Goal: Transaction & Acquisition: Purchase product/service

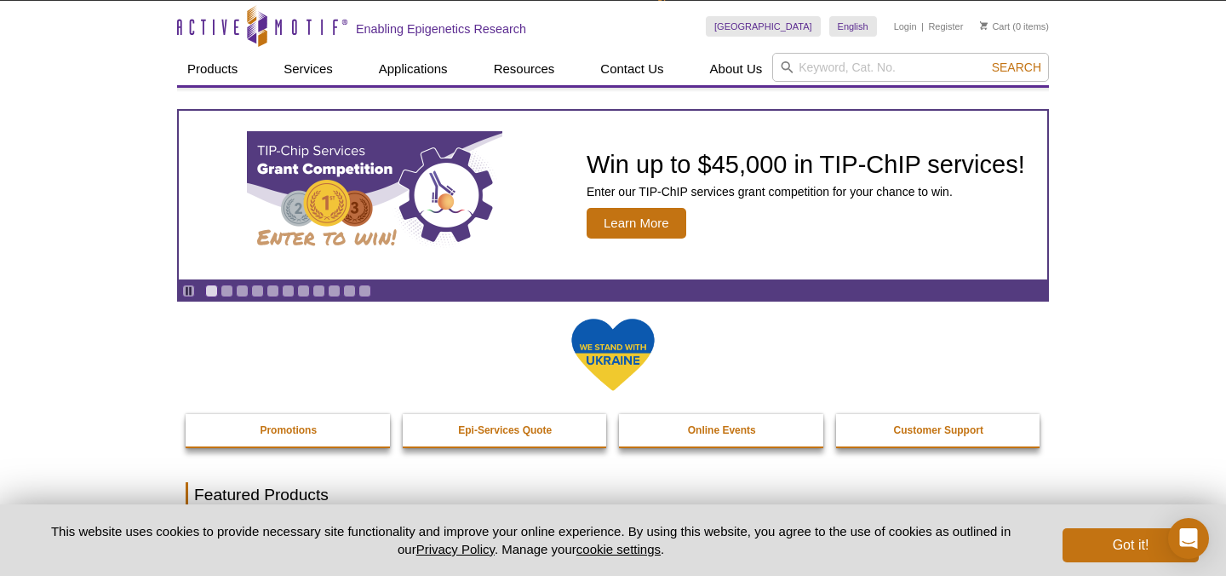
scroll to position [15, 0]
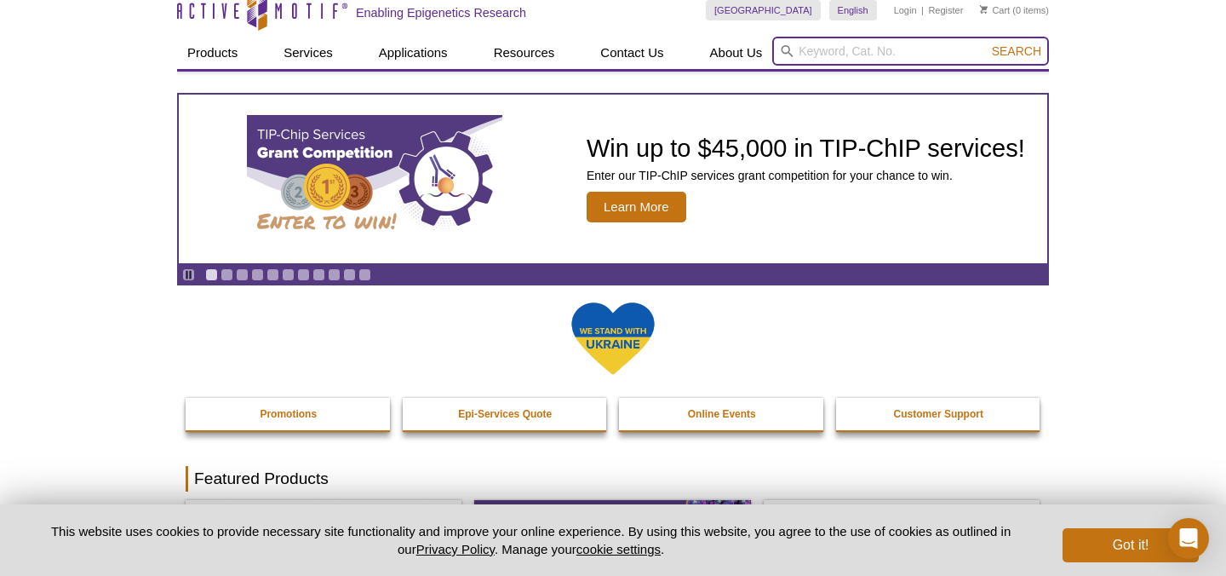
click at [832, 49] on input "search" at bounding box center [910, 51] width 277 height 29
type input "catalogue"
click at [987, 43] on button "Search" at bounding box center [1017, 50] width 60 height 15
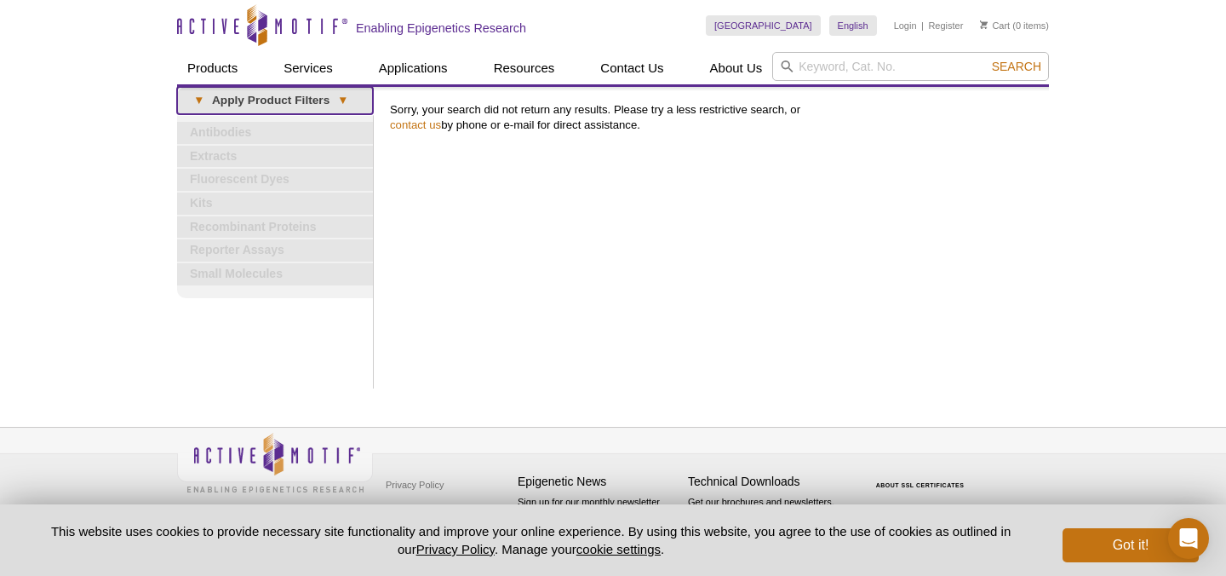
click at [283, 106] on link "▾ Apply Product Filters ▾" at bounding box center [275, 100] width 196 height 27
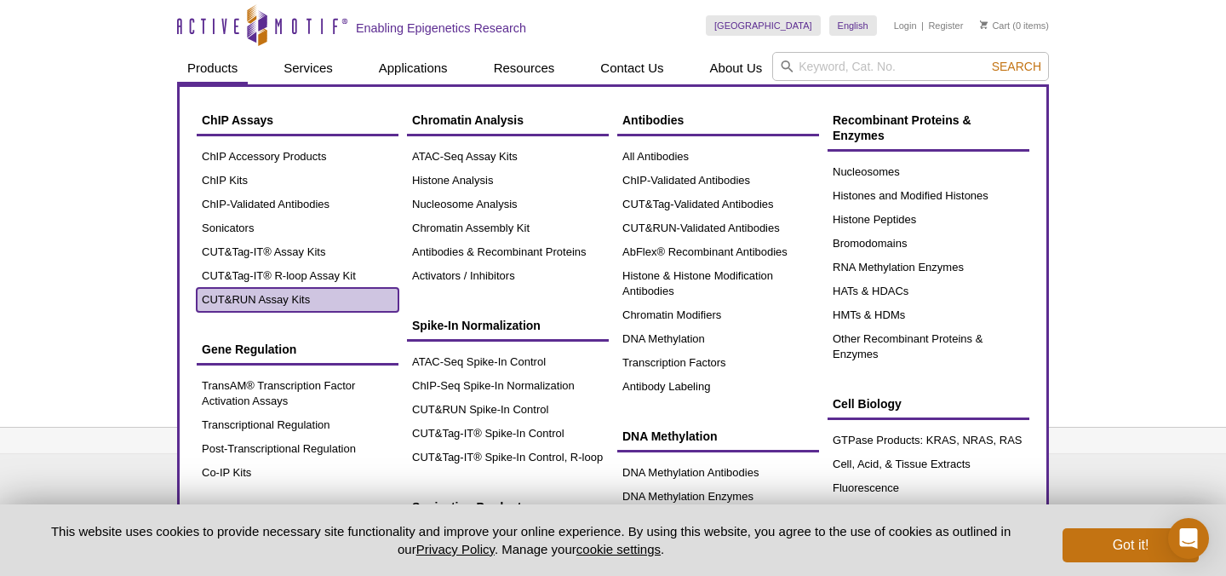
click at [273, 303] on link "CUT&RUN Assay Kits" at bounding box center [298, 300] width 202 height 24
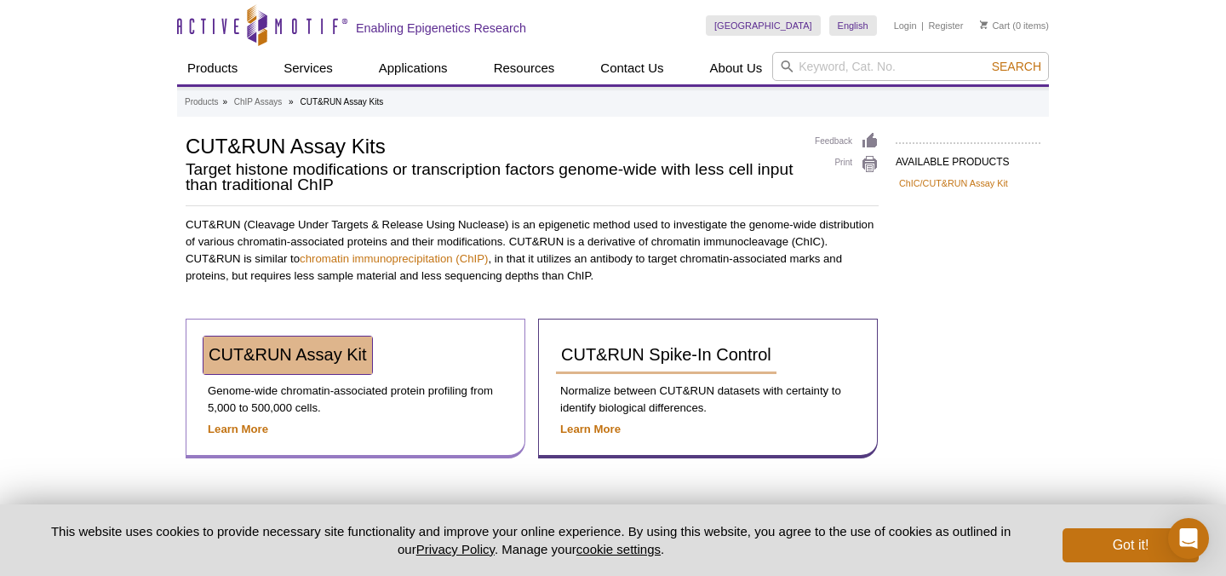
click at [280, 349] on span "CUT&RUN Assay Kit" at bounding box center [288, 354] width 158 height 19
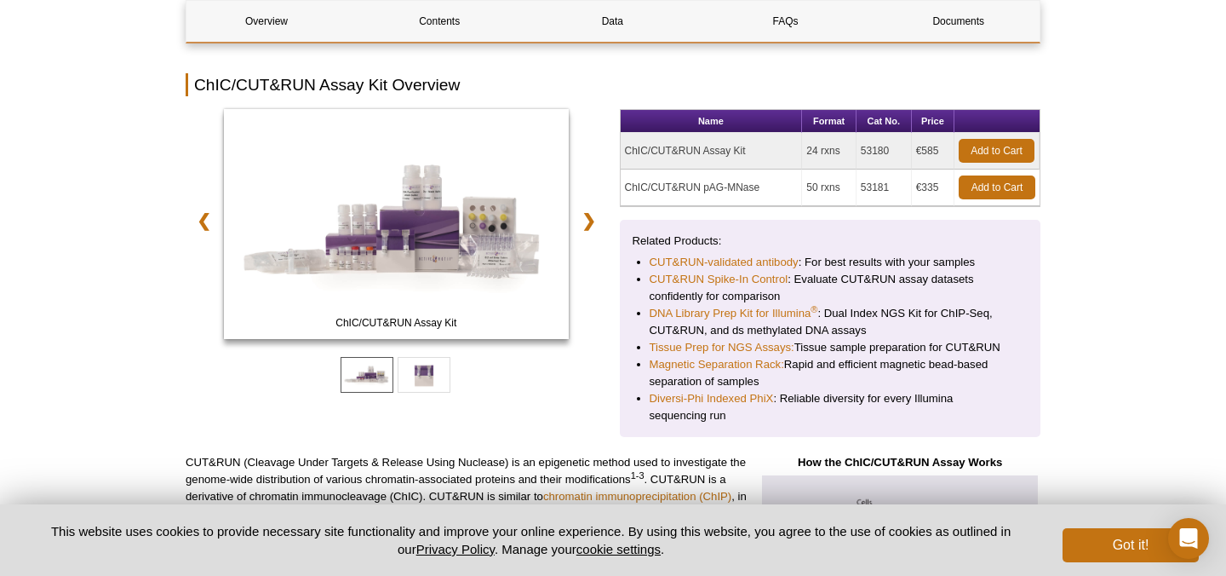
scroll to position [226, 0]
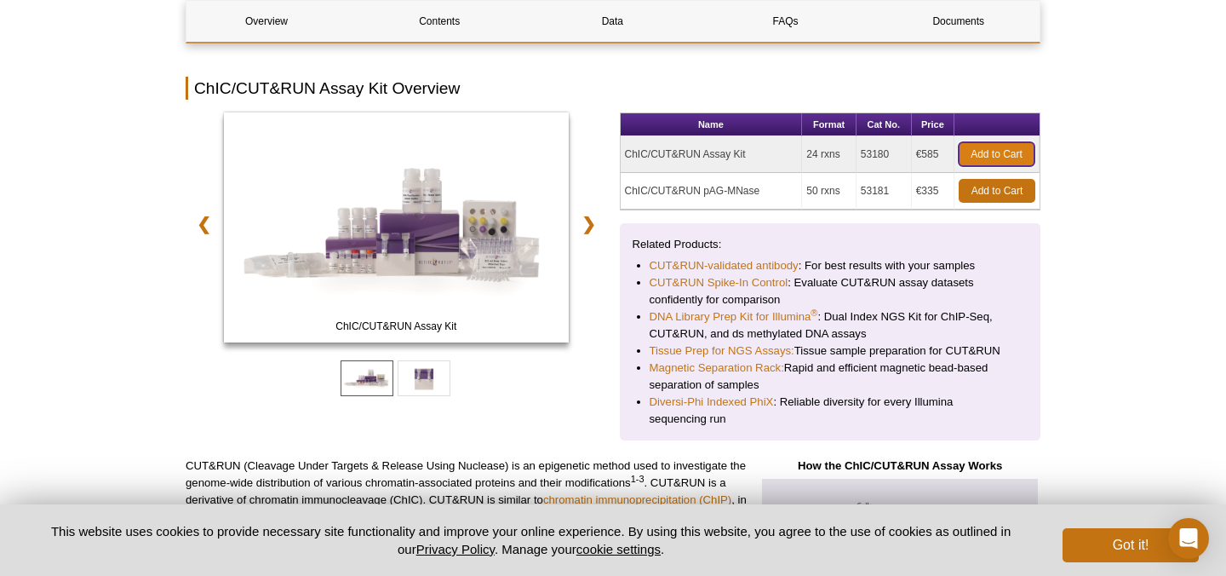
click at [1004, 152] on link "Add to Cart" at bounding box center [997, 154] width 76 height 24
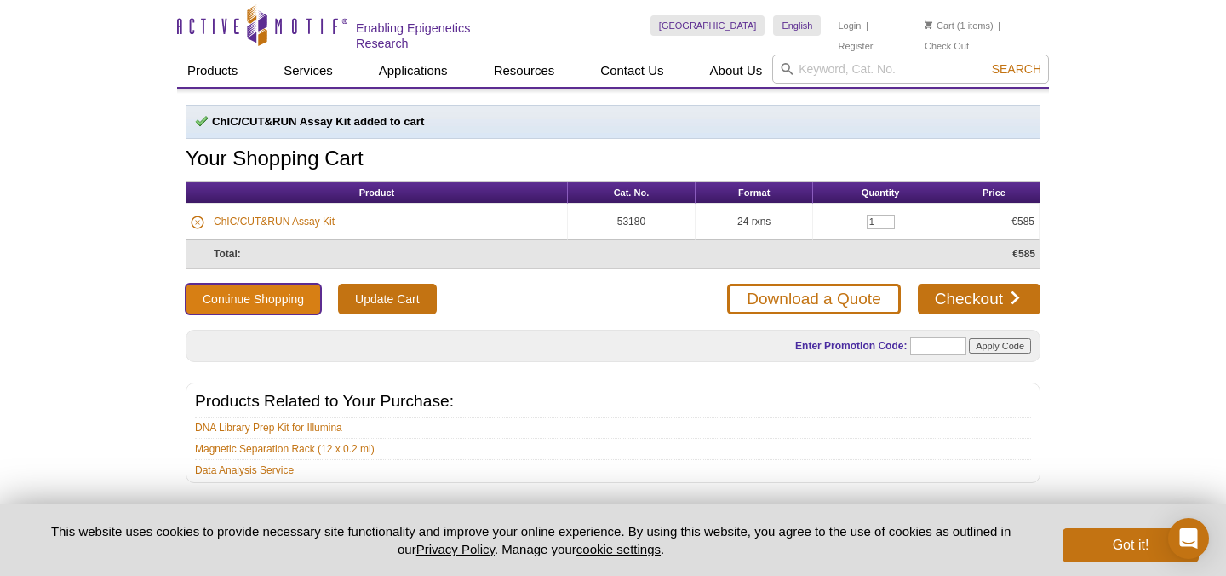
click at [291, 300] on button "Continue Shopping" at bounding box center [253, 299] width 135 height 31
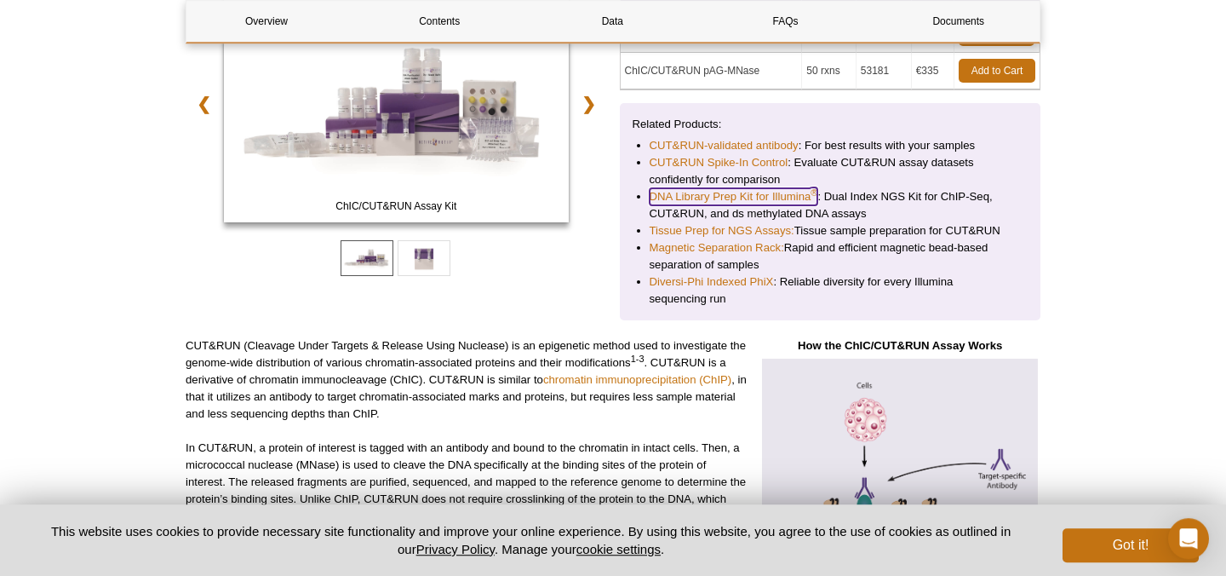
scroll to position [349, 0]
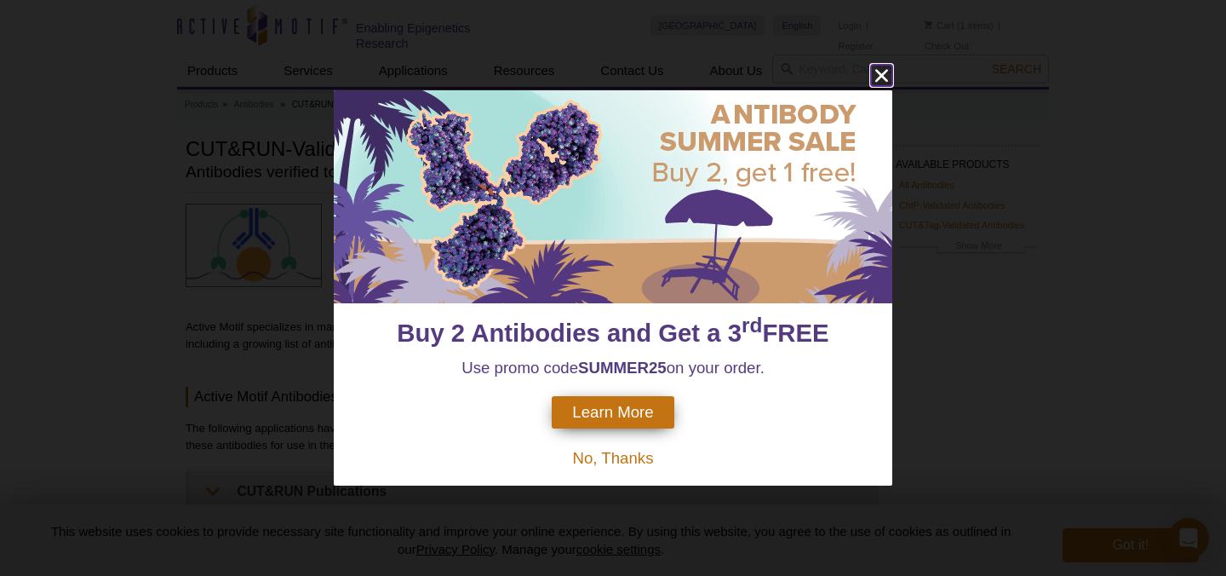
click at [884, 72] on icon "close" at bounding box center [881, 75] width 21 height 21
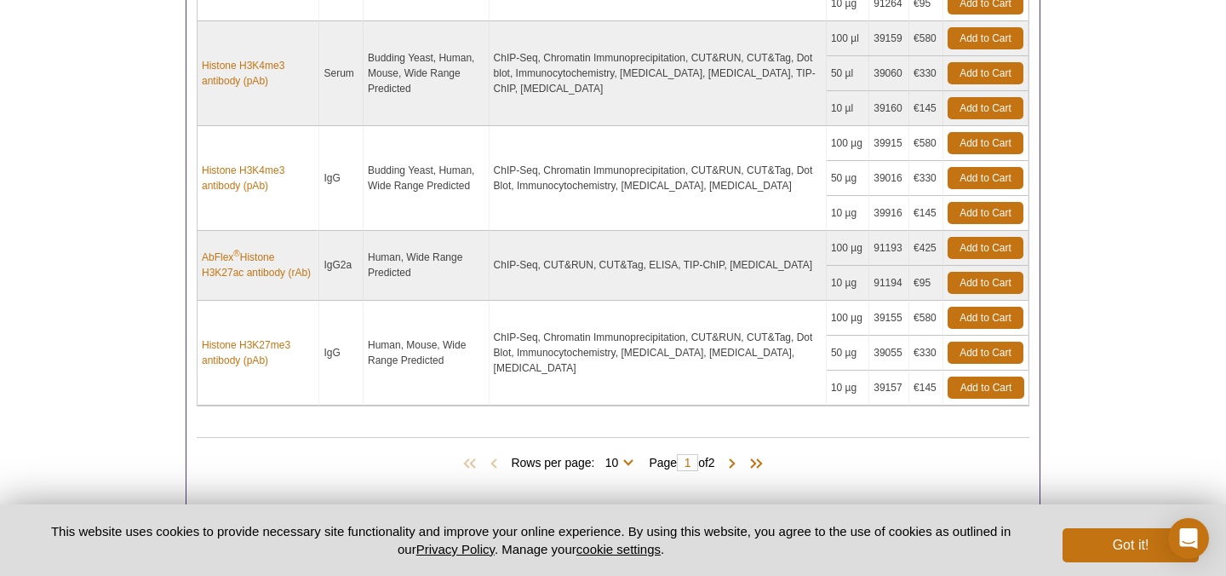
scroll to position [1260, 0]
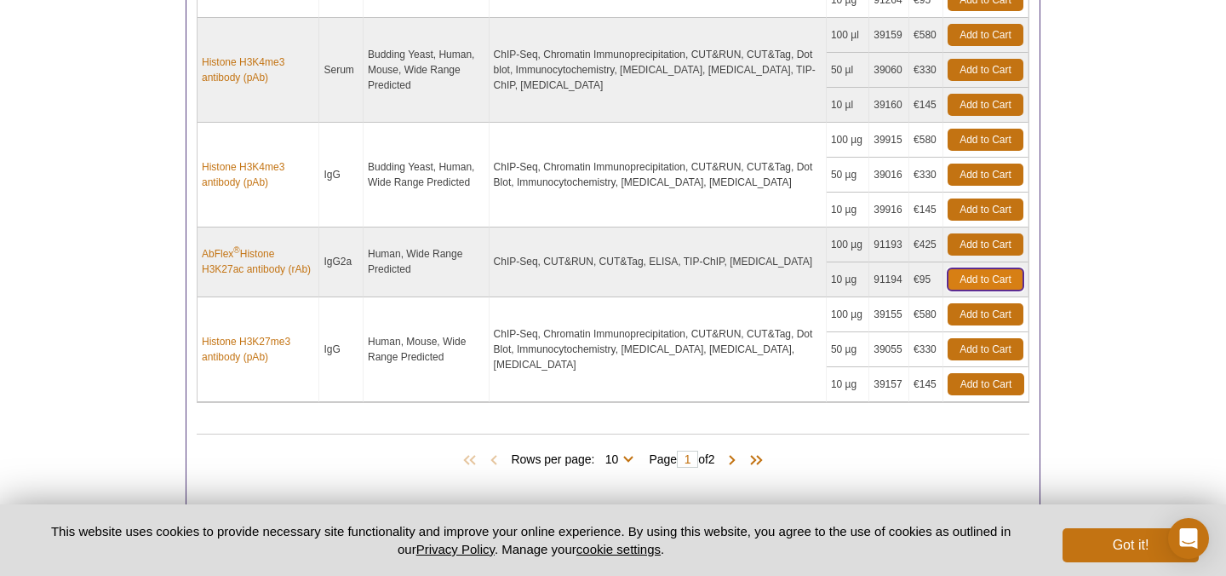
click at [973, 281] on link "Add to Cart" at bounding box center [986, 279] width 76 height 22
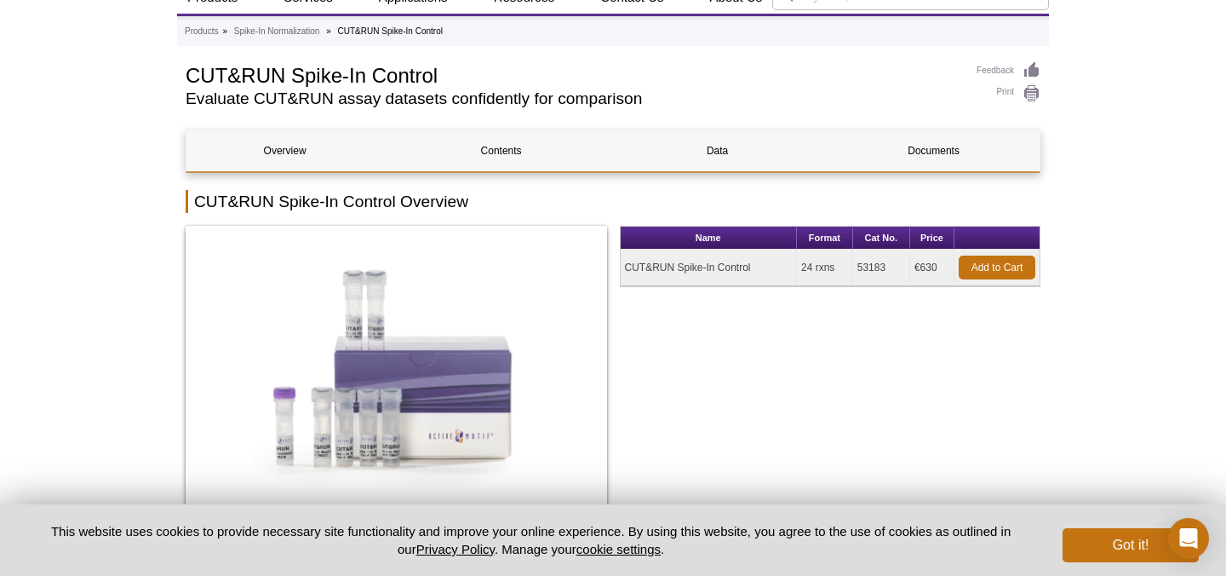
scroll to position [105, 0]
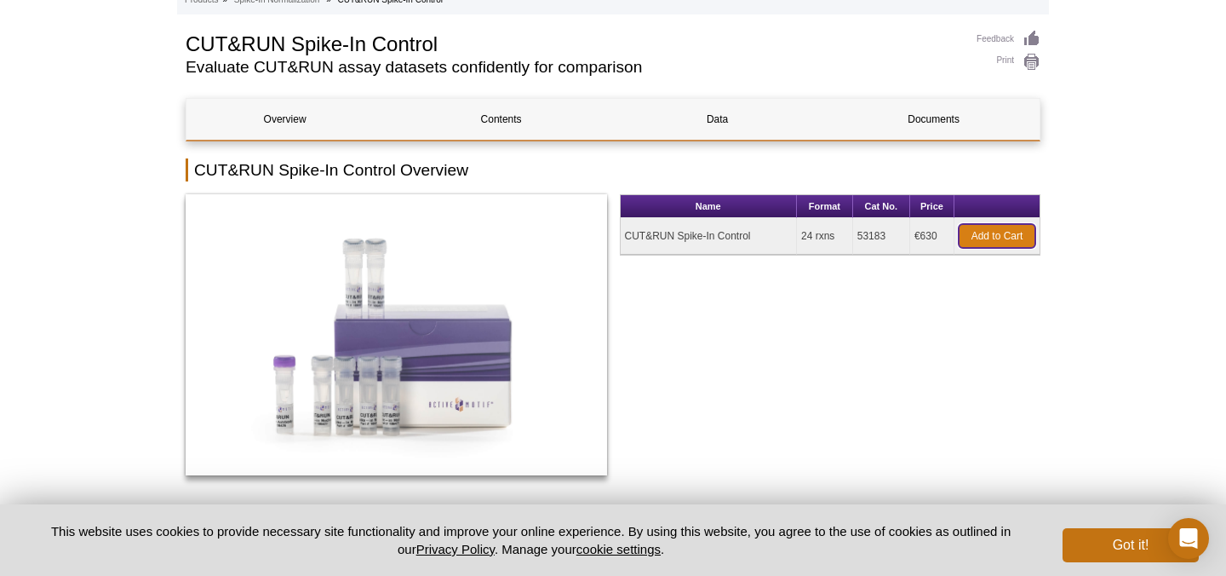
click at [981, 237] on link "Add to Cart" at bounding box center [997, 236] width 77 height 24
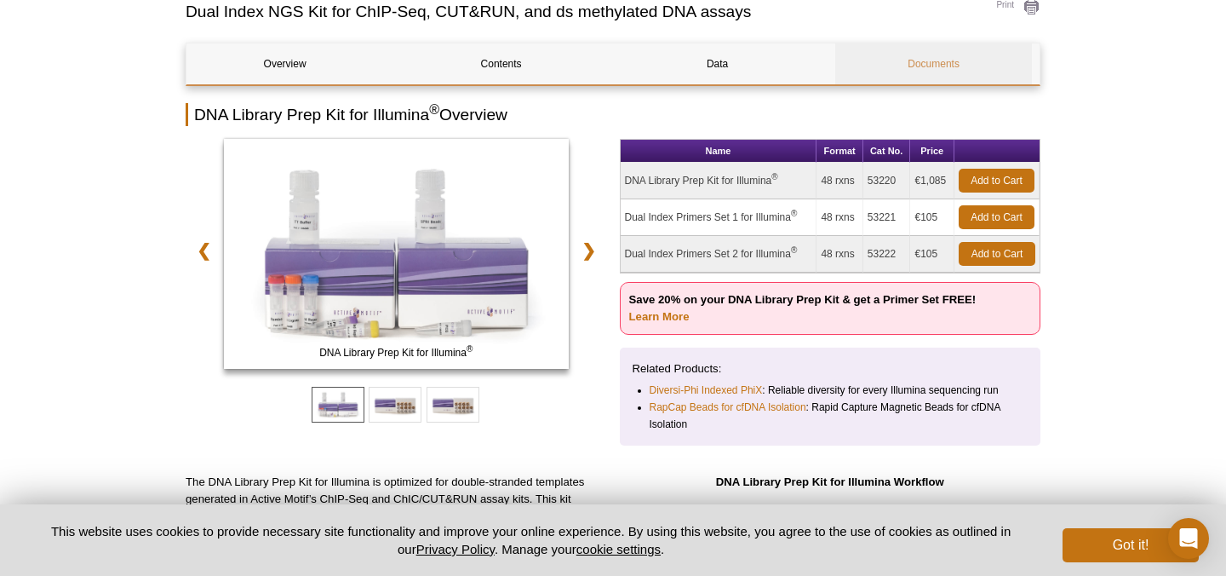
scroll to position [163, 0]
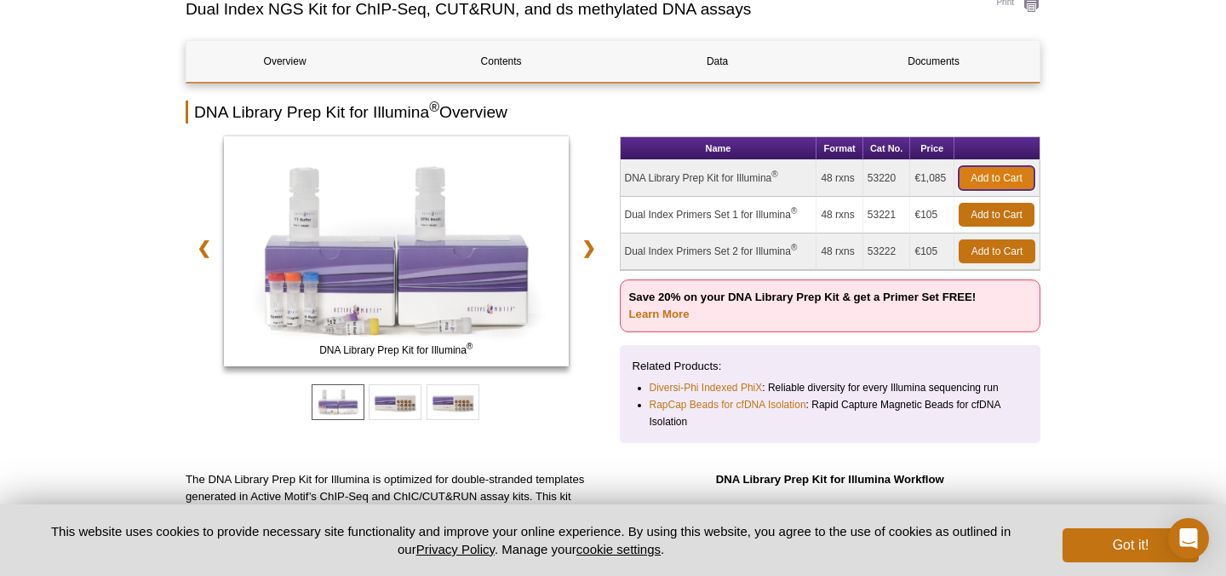
click at [1012, 179] on link "Add to Cart" at bounding box center [997, 178] width 76 height 24
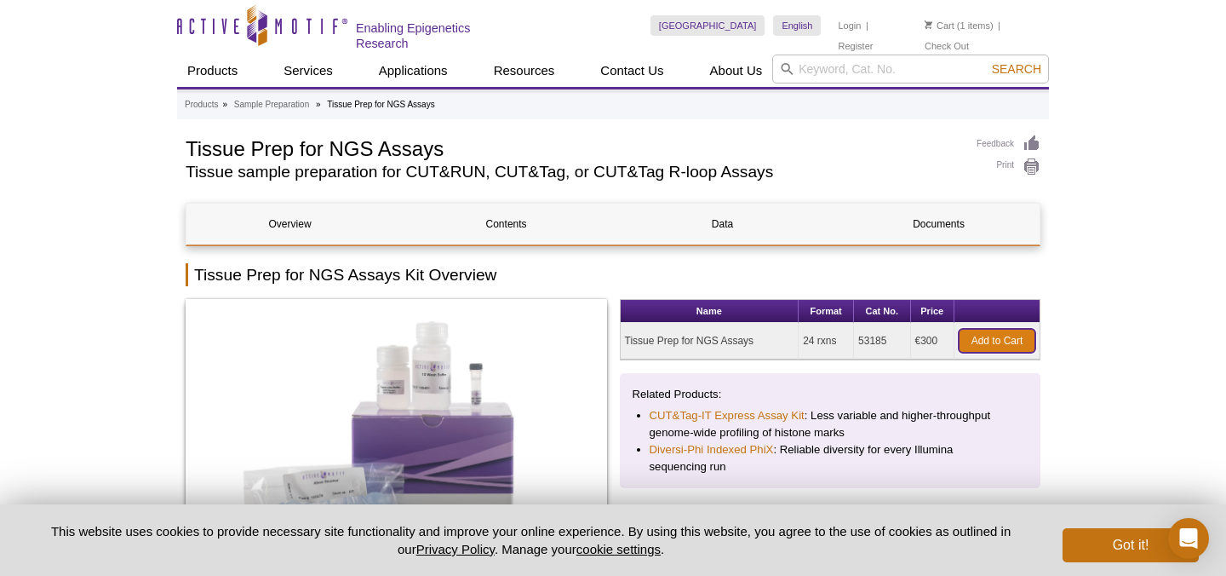
click at [1012, 344] on link "Add to Cart" at bounding box center [997, 341] width 77 height 24
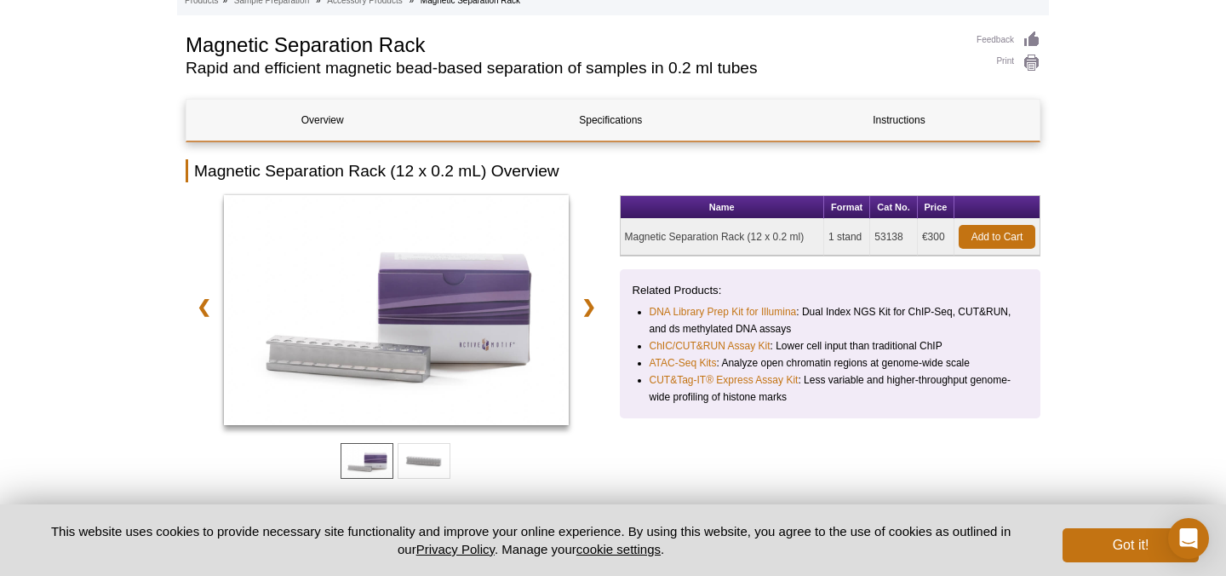
scroll to position [103, 0]
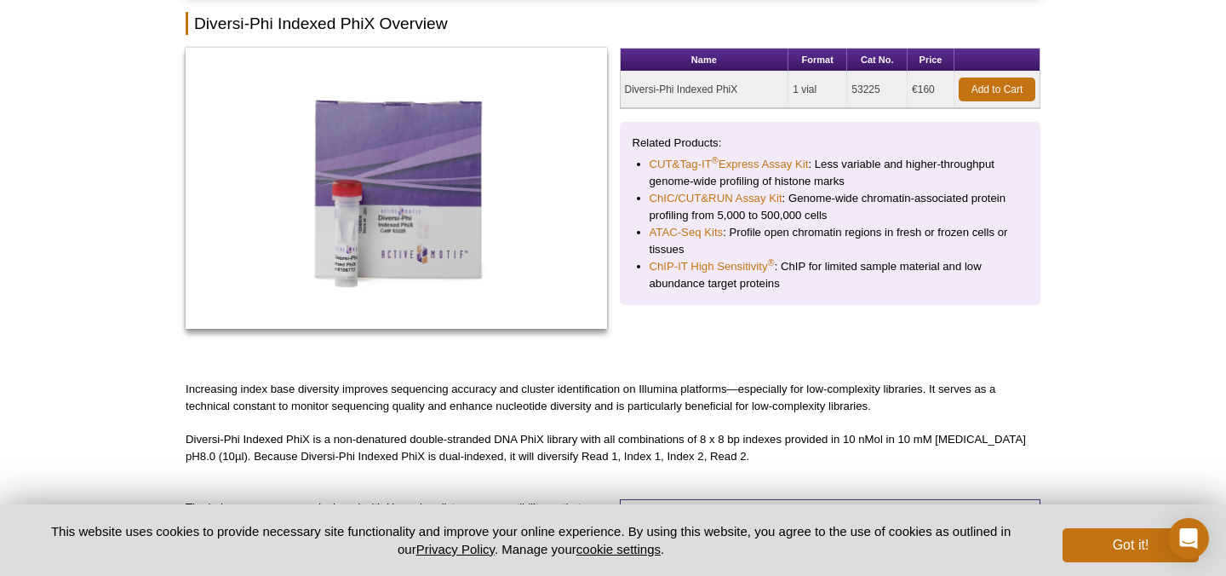
scroll to position [100, 0]
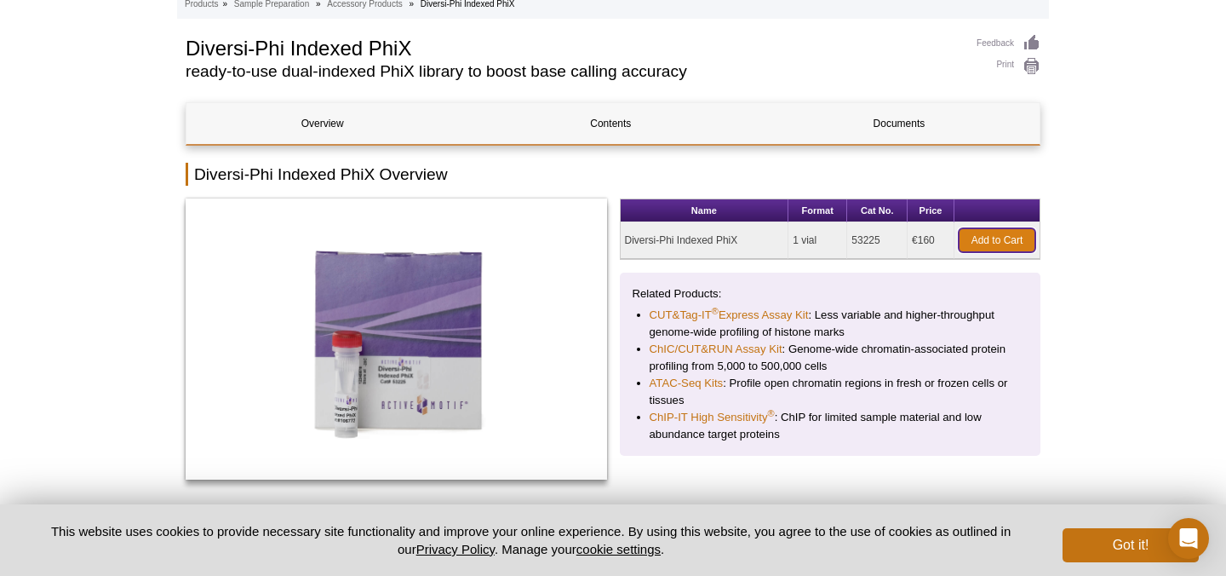
click at [998, 239] on link "Add to Cart" at bounding box center [997, 240] width 77 height 24
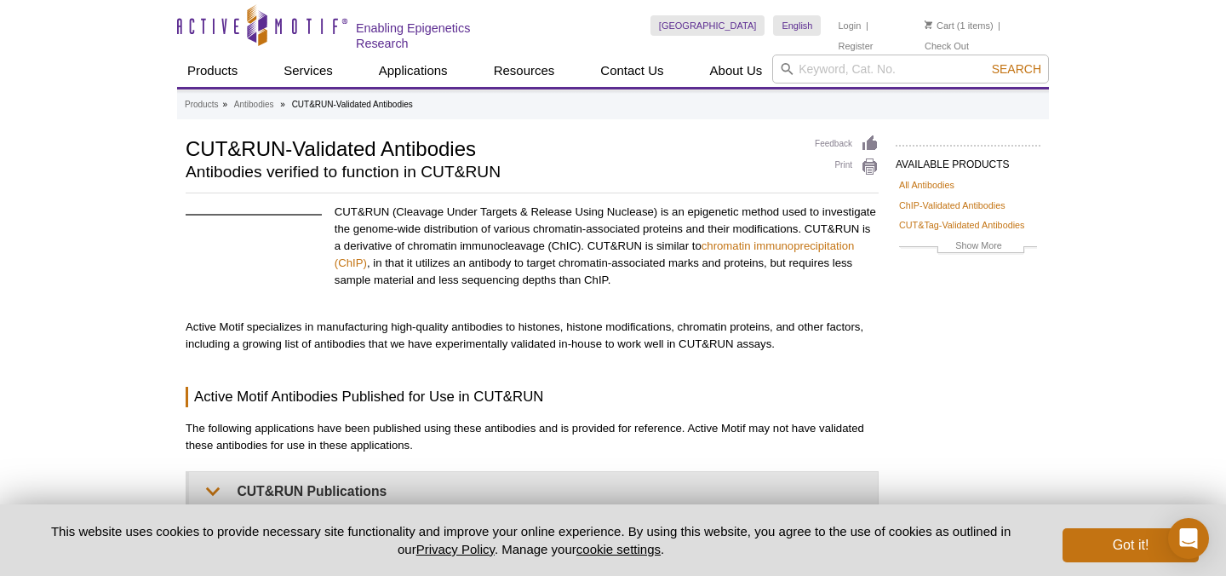
scroll to position [1155, 0]
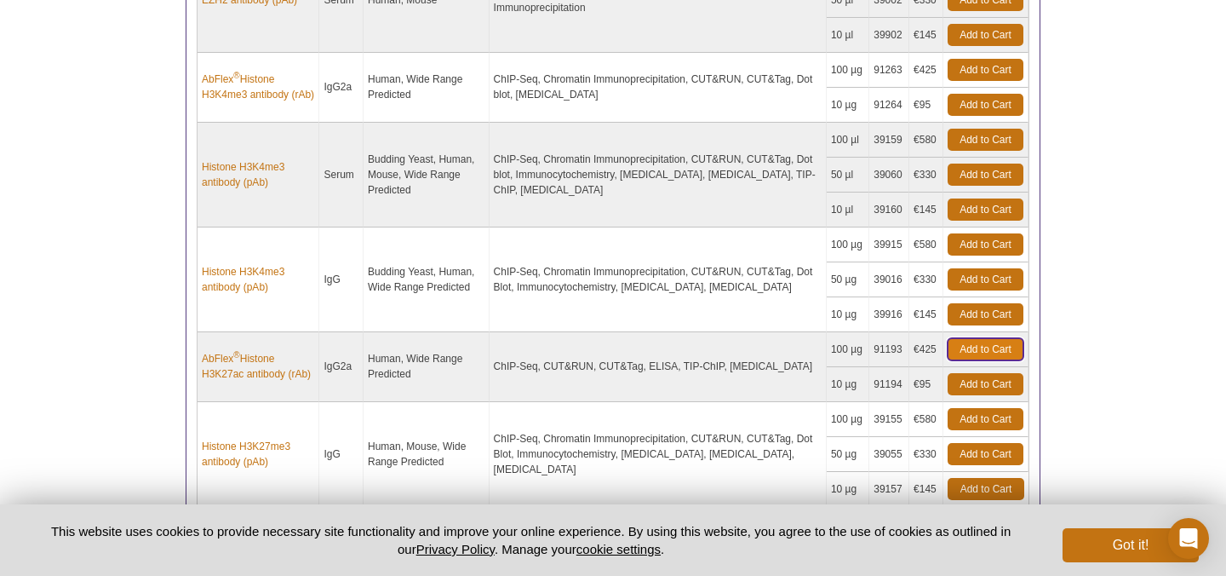
click at [969, 346] on link "Add to Cart" at bounding box center [986, 349] width 76 height 22
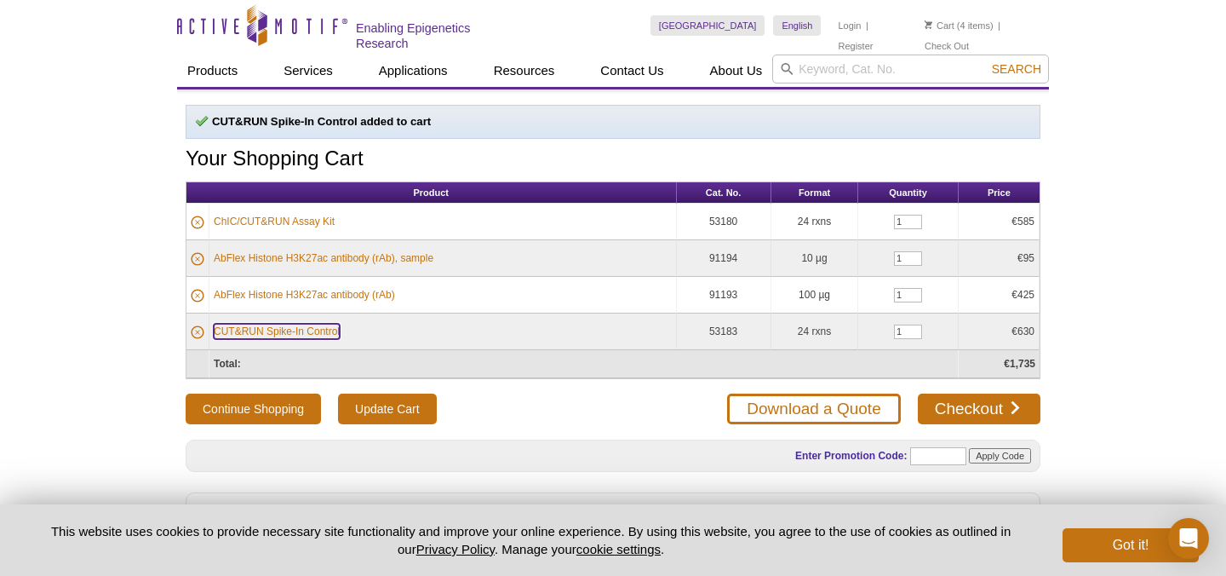
click at [309, 330] on link "CUT&RUN Spike-In Control" at bounding box center [277, 331] width 126 height 15
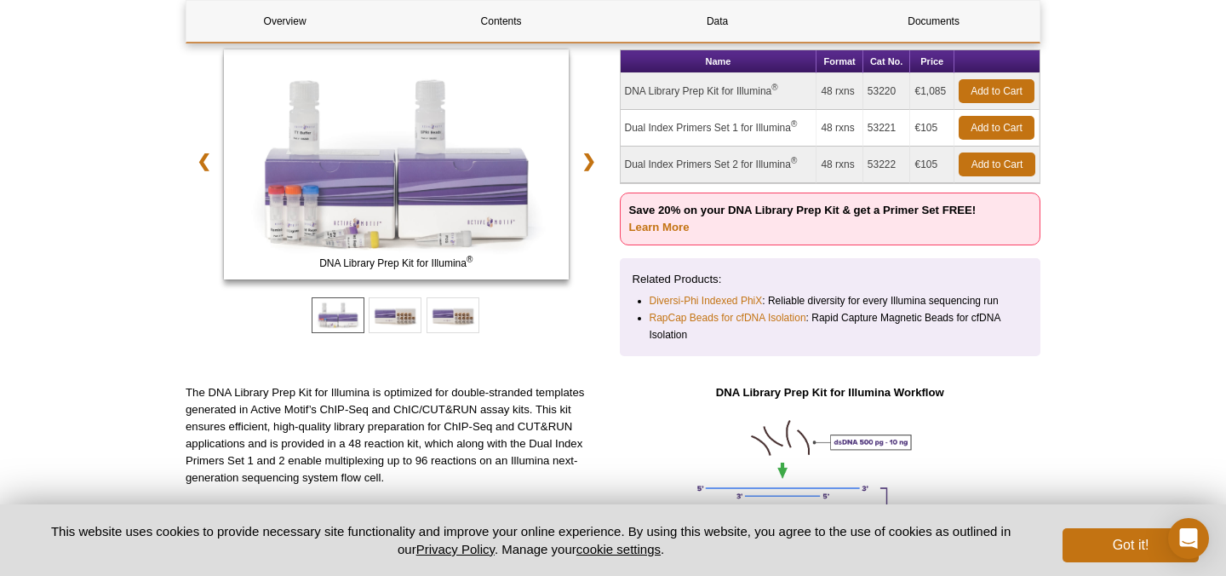
scroll to position [237, 0]
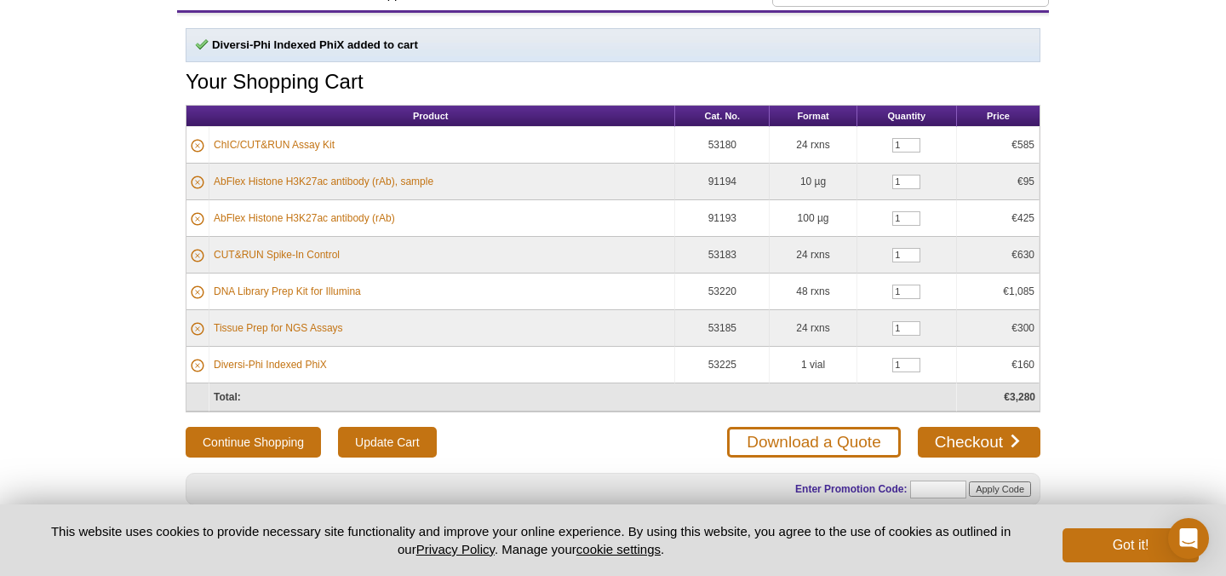
scroll to position [85, 0]
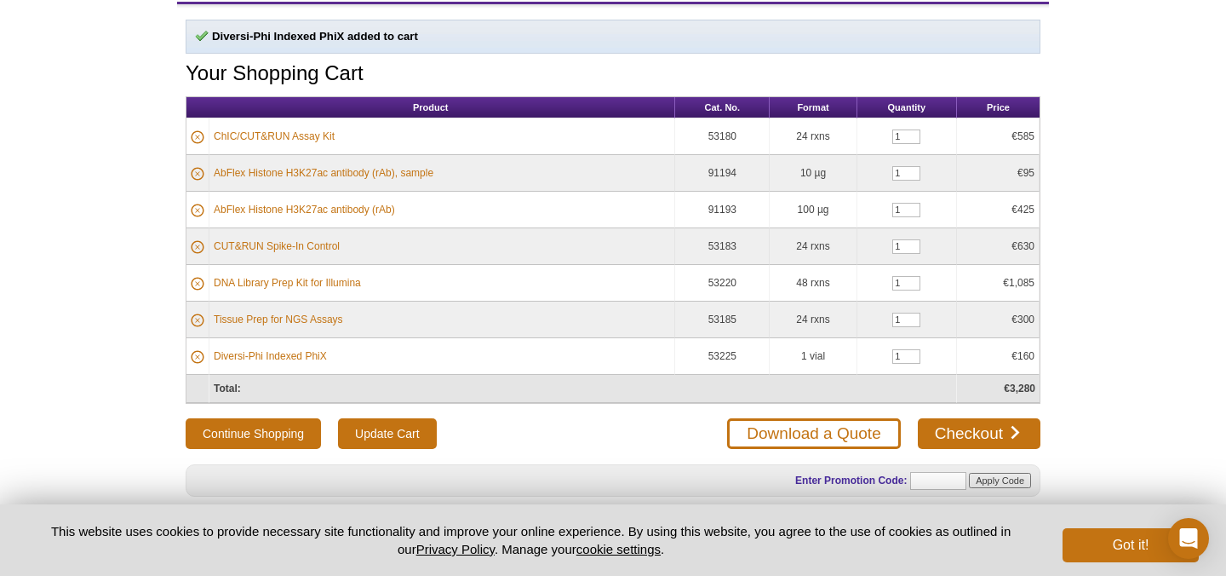
click at [918, 134] on td "1" at bounding box center [908, 136] width 100 height 37
click at [908, 134] on input "1" at bounding box center [906, 136] width 28 height 14
type input "2"
click at [905, 248] on input "1" at bounding box center [906, 246] width 28 height 14
type input "2"
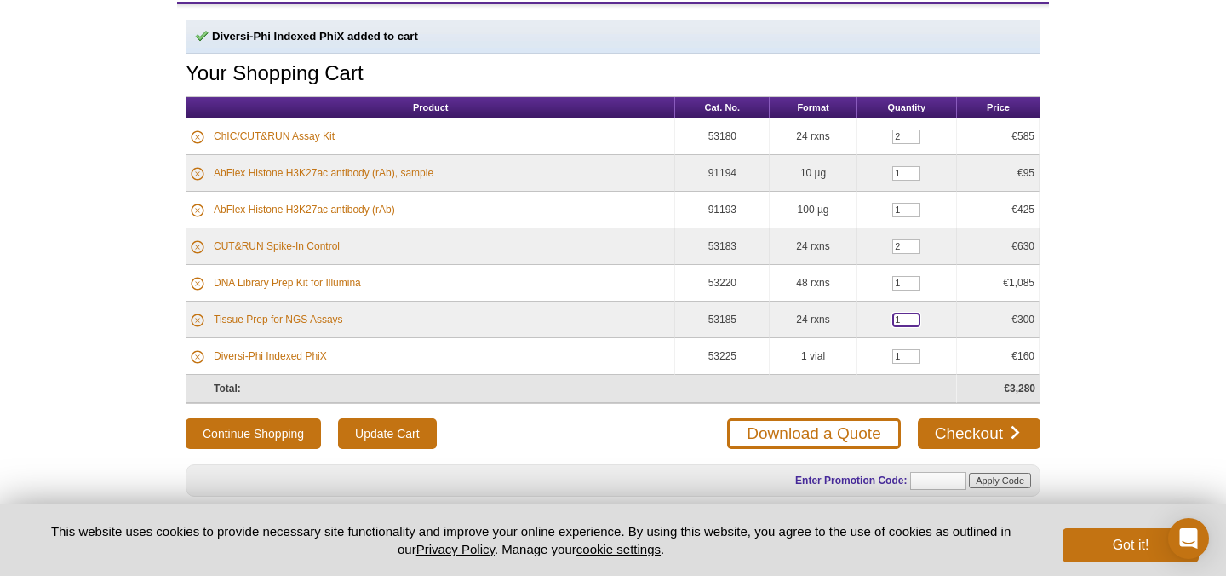
click at [898, 319] on input "1" at bounding box center [906, 320] width 28 height 14
type input "2"
click at [1102, 312] on div "Active Motif Logo Enabling Epigenetics Research 7 Search Skip to content Active…" at bounding box center [613, 381] width 1226 height 933
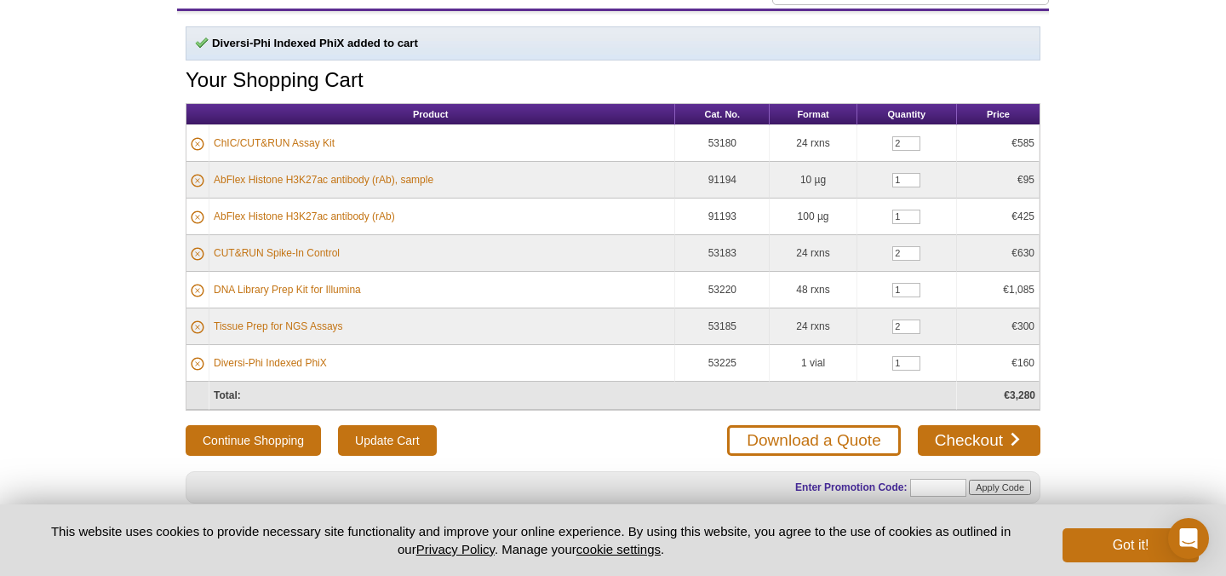
scroll to position [77, 0]
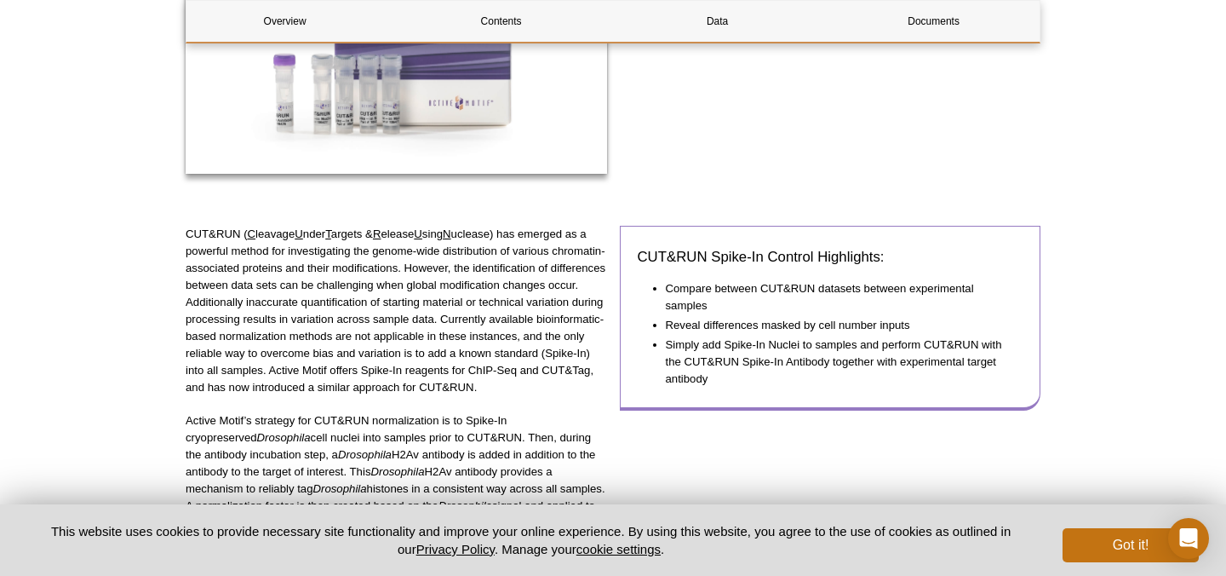
scroll to position [435, 0]
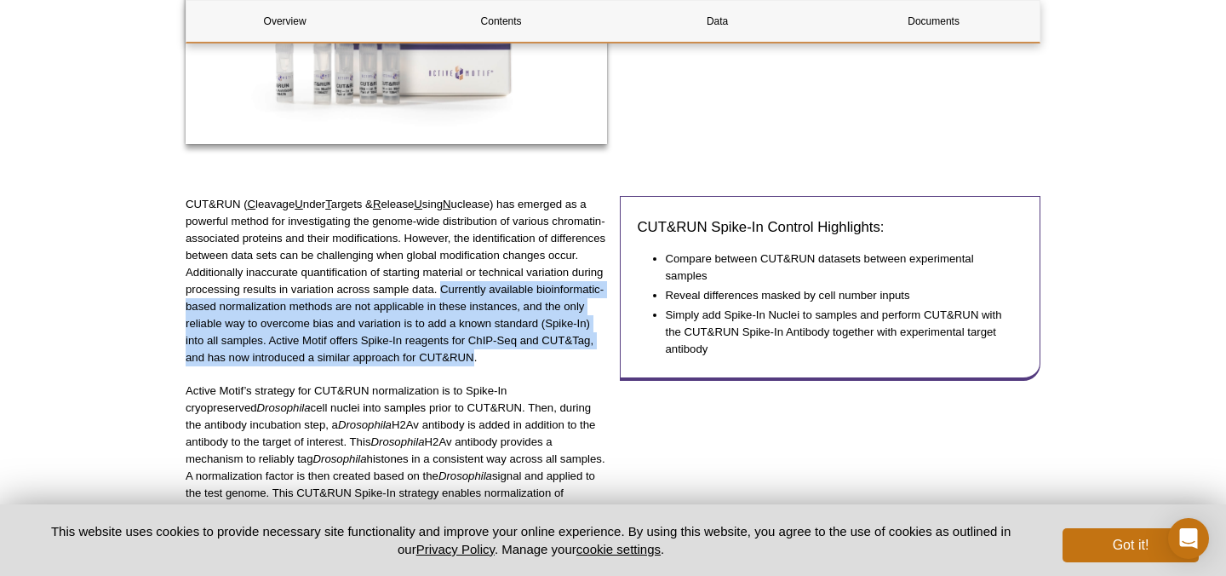
drag, startPoint x: 443, startPoint y: 286, endPoint x: 477, endPoint y: 353, distance: 75.4
click at [475, 353] on p "CUT&RUN ( C leavage U nder T argets & R [PERSON_NAME] U sing N uclease) has eme…" at bounding box center [397, 281] width 422 height 170
copy p "Currently available bioinformatic-based normalization methods are not applicabl…"
click at [519, 366] on div "CUT&RUN ( C leavage U nder T argets & R [PERSON_NAME] U sing N uclease) has eme…" at bounding box center [397, 391] width 422 height 391
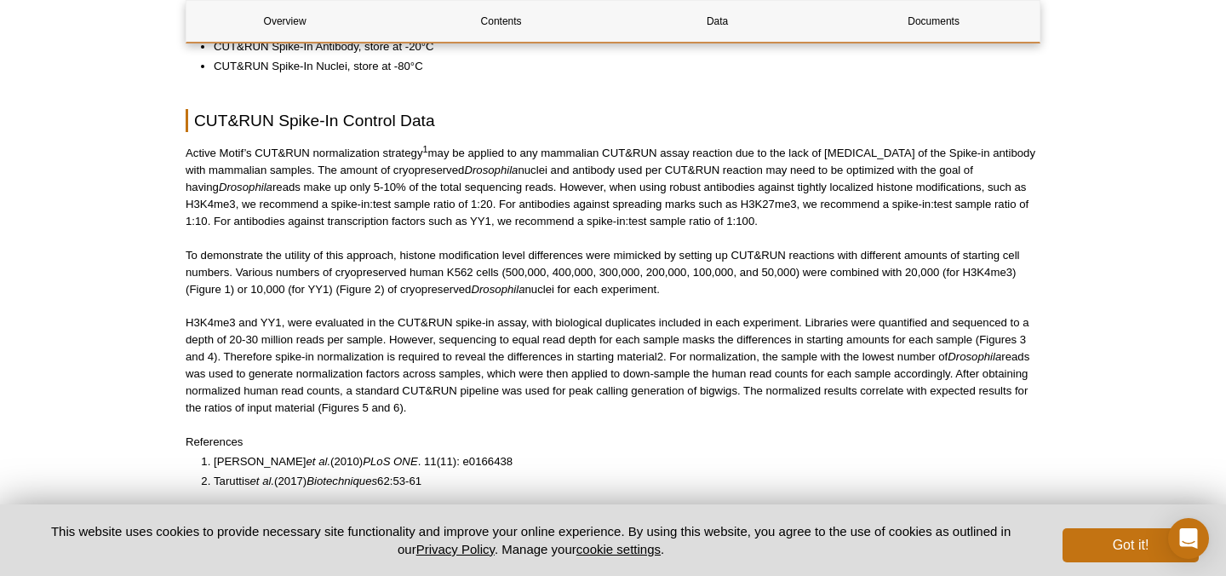
scroll to position [1013, 0]
